Goal: Task Accomplishment & Management: Manage account settings

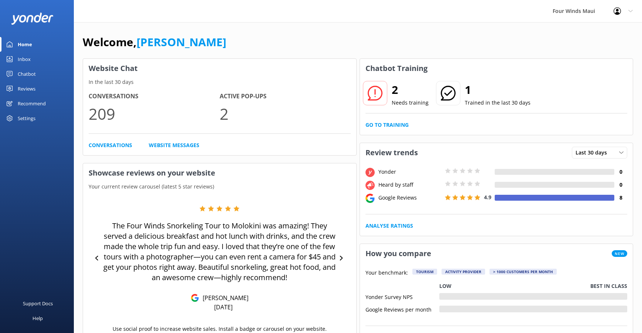
click at [30, 59] on div "Inbox" at bounding box center [24, 59] width 13 height 15
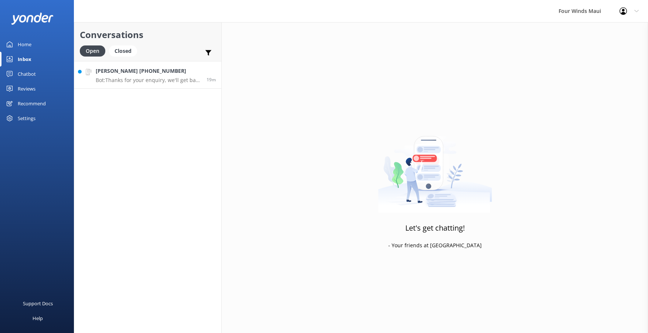
click at [168, 76] on div "[PERSON_NAME] [PHONE_NUMBER] Bot: Thanks for your enquiry, we'll get back to yo…" at bounding box center [148, 75] width 105 height 16
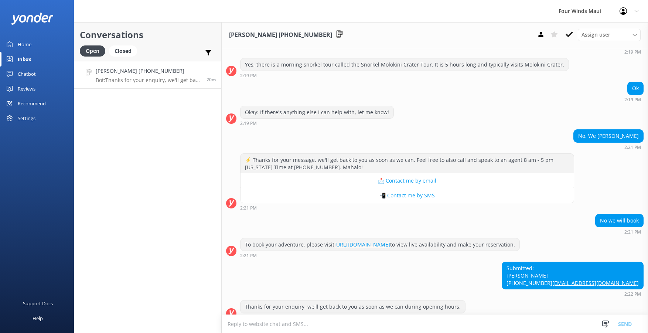
scroll to position [291, 0]
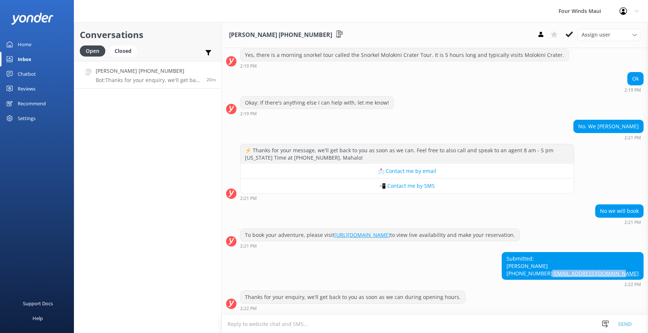
drag, startPoint x: 634, startPoint y: 273, endPoint x: 566, endPoint y: 271, distance: 67.6
click at [566, 271] on div "Submitted: [PERSON_NAME] [PHONE_NUMBER] [EMAIL_ADDRESS][DOMAIN_NAME]" at bounding box center [572, 265] width 141 height 27
drag, startPoint x: 566, startPoint y: 271, endPoint x: 572, endPoint y: 272, distance: 6.0
copy link "[EMAIL_ADDRESS][DOMAIN_NAME]"
click at [182, 61] on link "[PERSON_NAME] [PHONE_NUMBER] Bot: Thanks for your enquiry, we'll get back to yo…" at bounding box center [147, 75] width 147 height 28
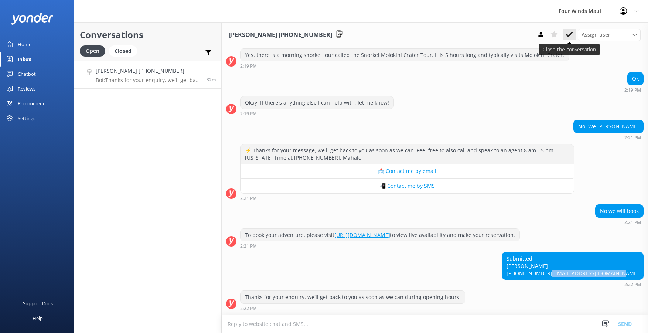
click at [566, 36] on icon at bounding box center [568, 34] width 7 height 7
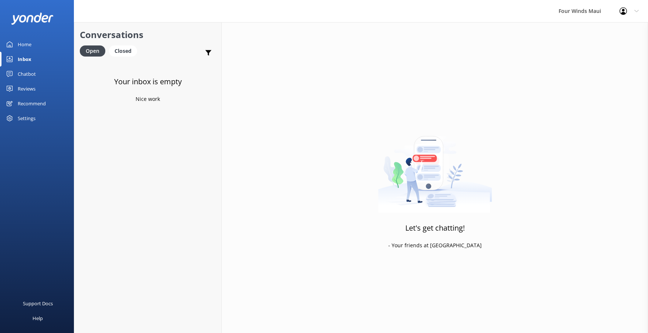
click at [22, 40] on div "Home" at bounding box center [25, 44] width 14 height 15
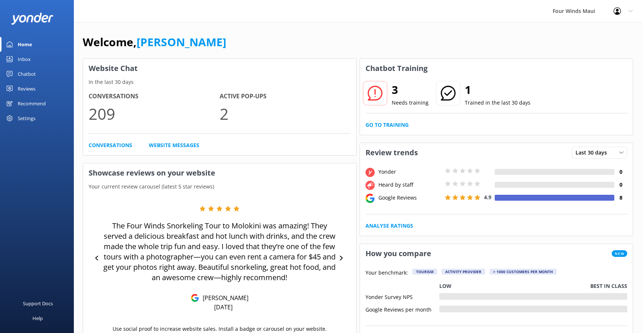
click at [24, 62] on div "Inbox" at bounding box center [24, 59] width 13 height 15
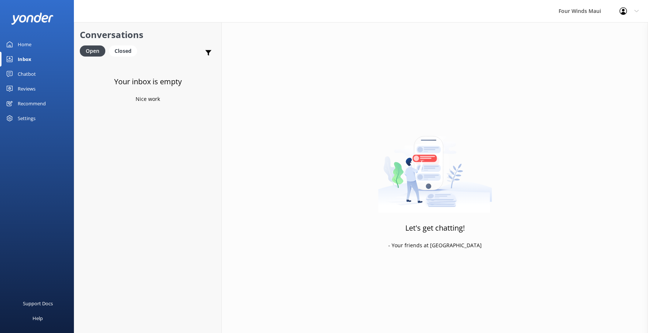
click at [24, 71] on div "Chatbot" at bounding box center [27, 73] width 18 height 15
